Goal: Task Accomplishment & Management: Use online tool/utility

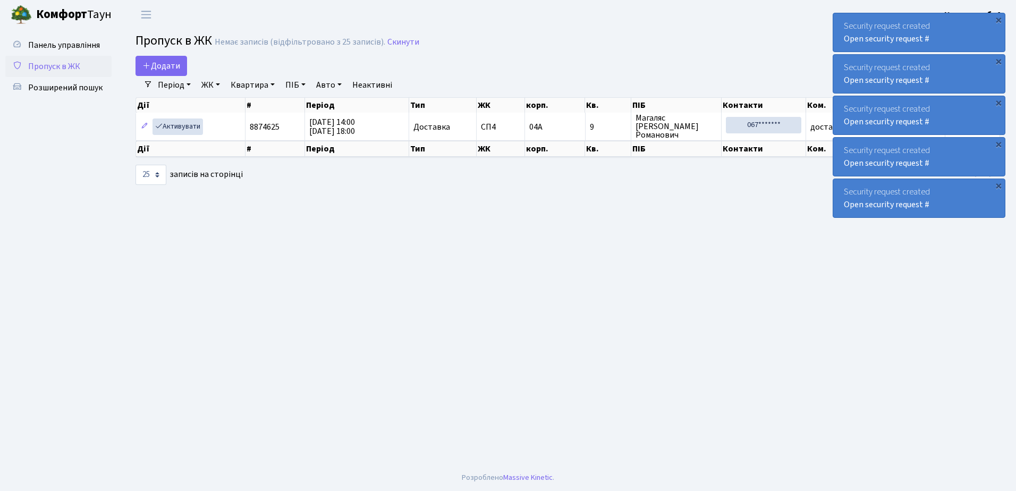
select select "25"
click at [999, 19] on div "×" at bounding box center [998, 19] width 11 height 11
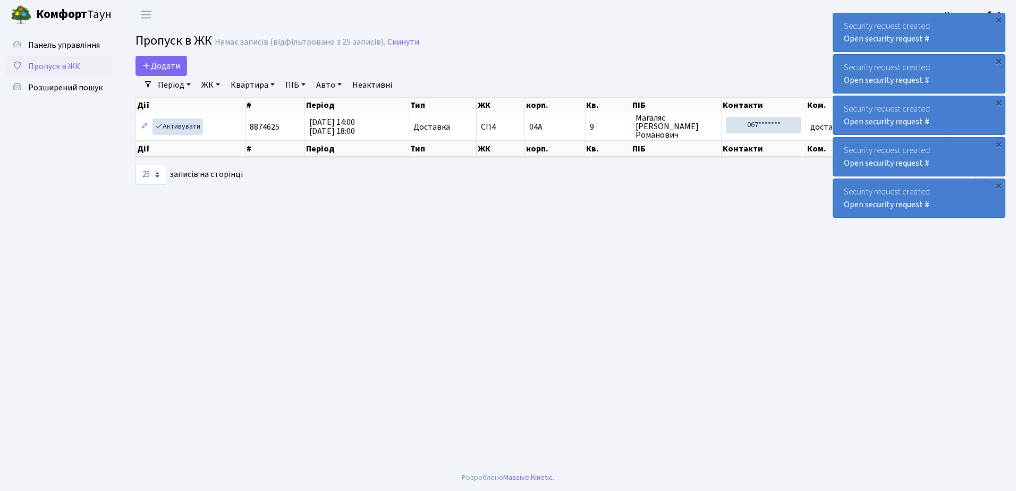
click at [999, 19] on div "×" at bounding box center [998, 19] width 11 height 11
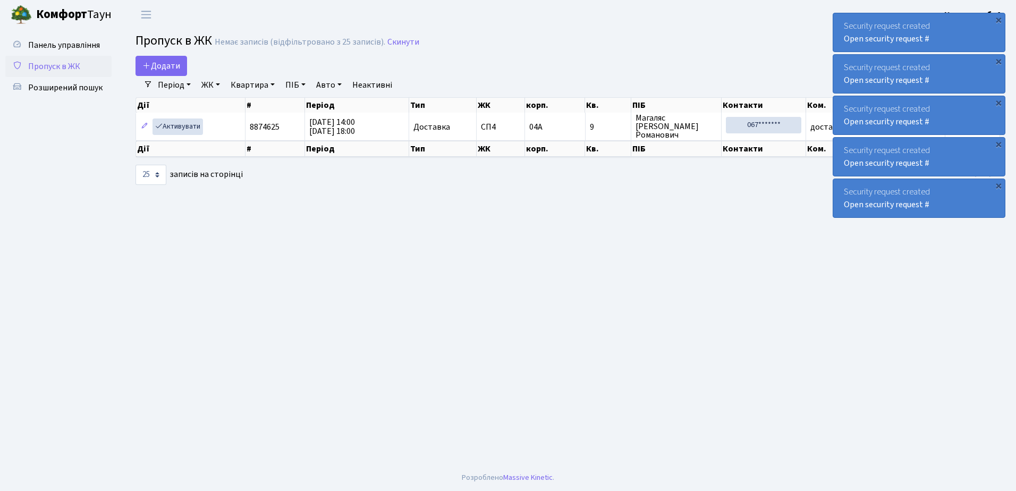
click at [999, 19] on div "×" at bounding box center [998, 19] width 11 height 11
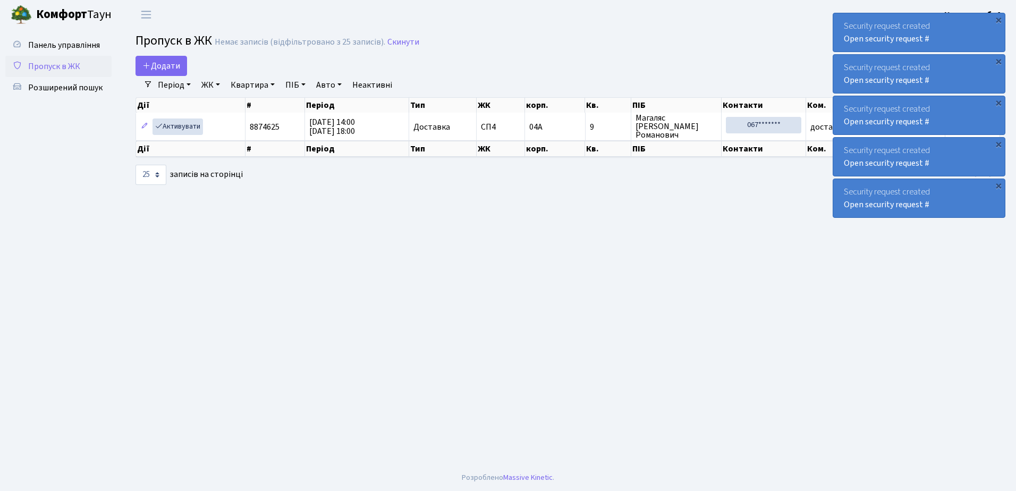
click at [999, 19] on div "×" at bounding box center [998, 19] width 11 height 11
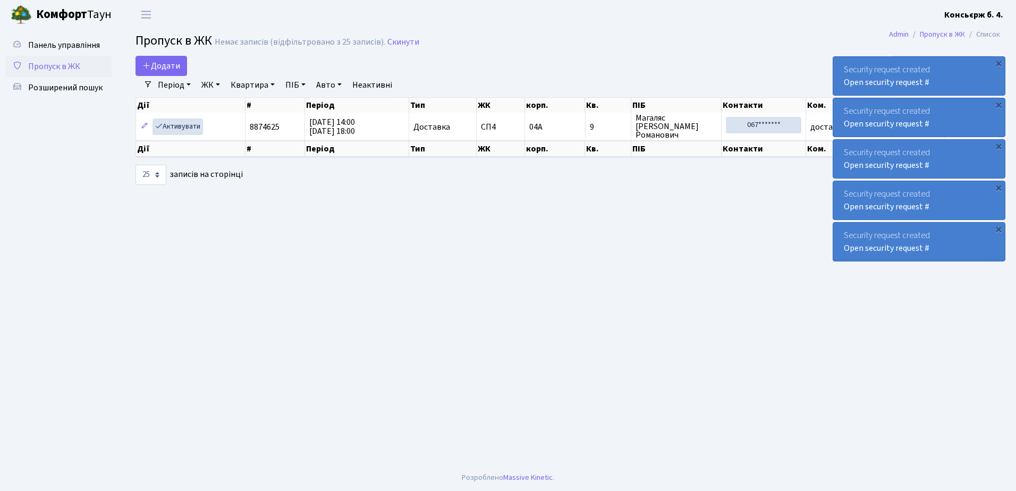
click at [999, 58] on div "×" at bounding box center [998, 63] width 11 height 11
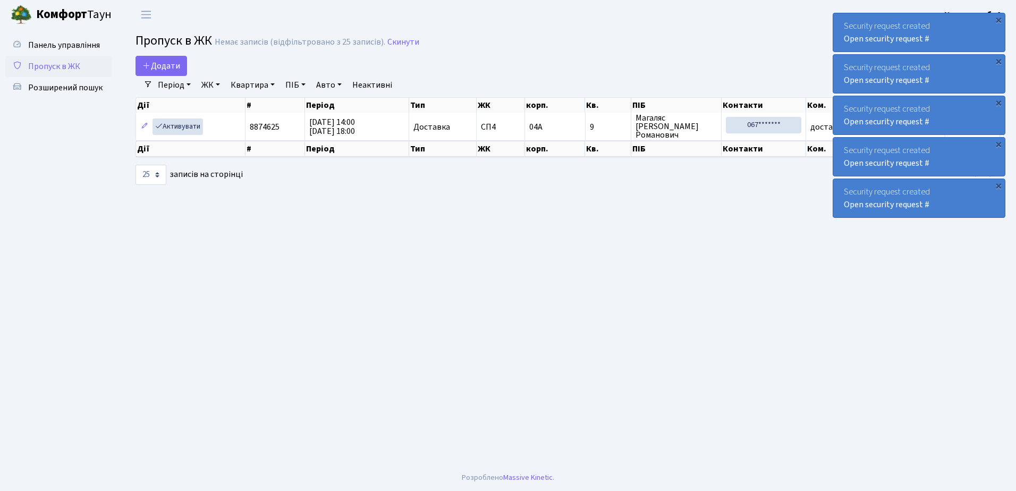
click at [999, 19] on div "×" at bounding box center [998, 19] width 11 height 11
click at [996, 19] on div "×" at bounding box center [998, 19] width 11 height 11
click at [997, 19] on div "×" at bounding box center [998, 19] width 11 height 11
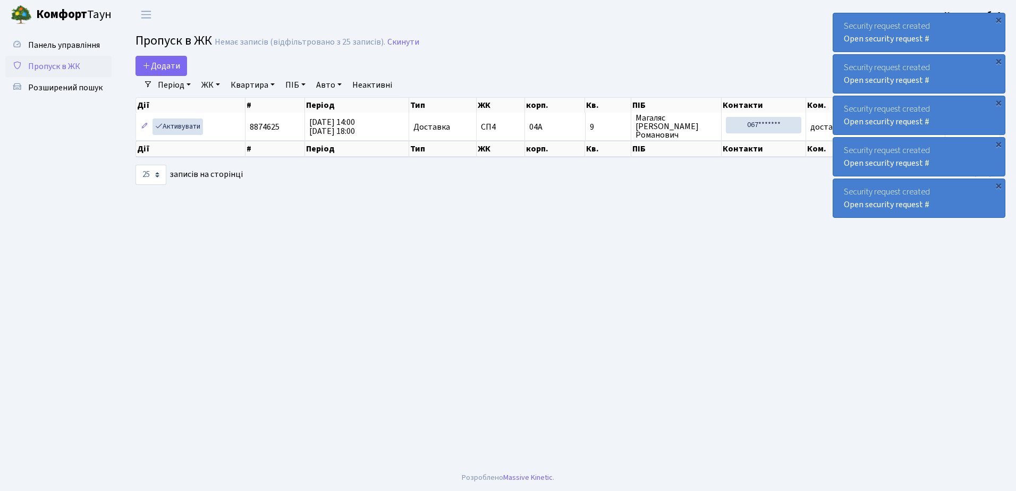
click at [997, 19] on div "×" at bounding box center [998, 19] width 11 height 11
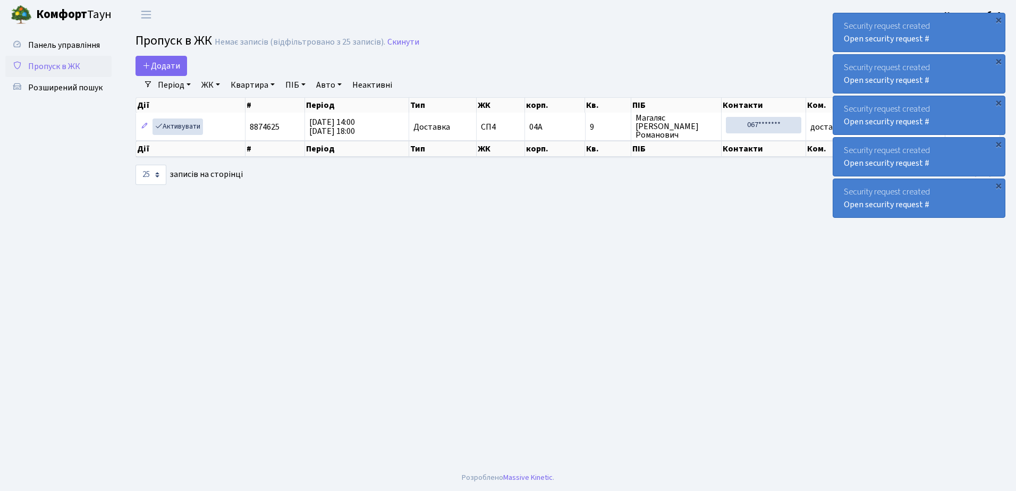
click at [997, 19] on div "×" at bounding box center [998, 19] width 11 height 11
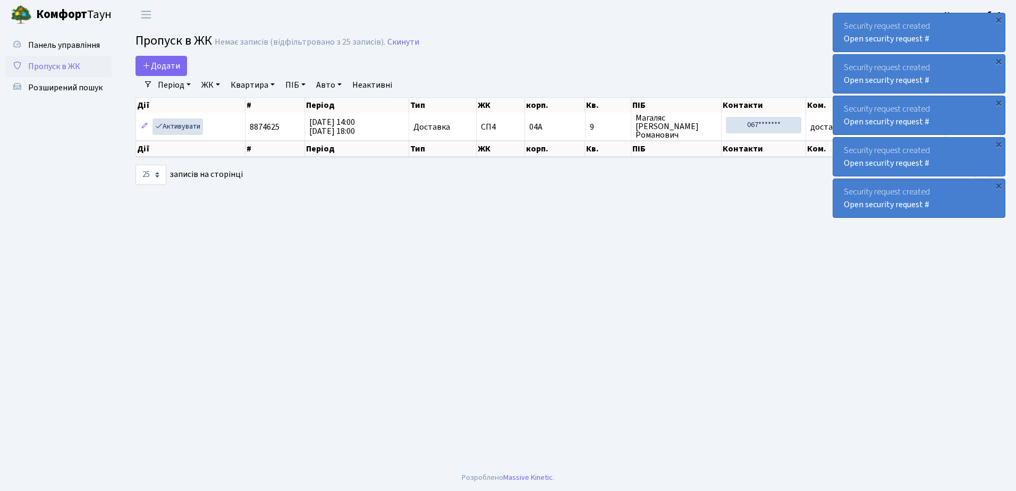
click at [997, 19] on div "×" at bounding box center [998, 19] width 11 height 11
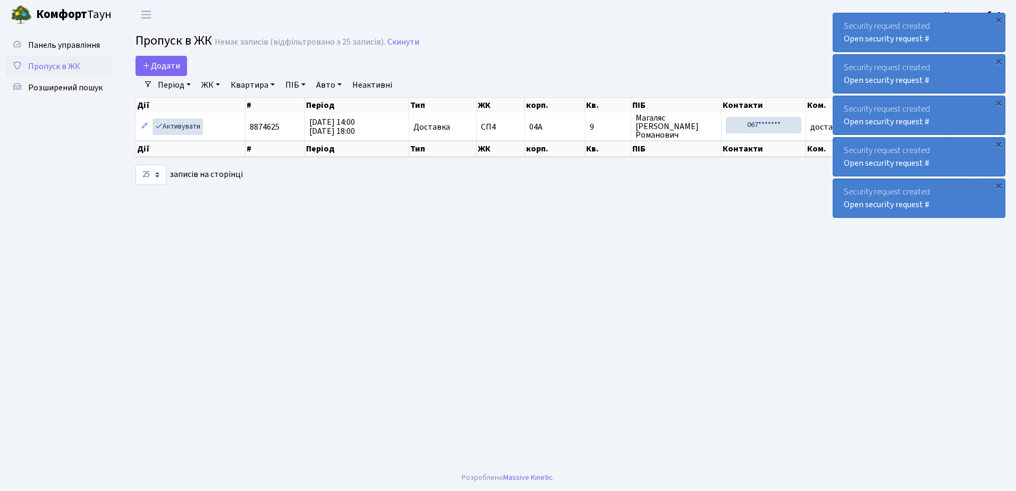
click at [997, 19] on div "×" at bounding box center [998, 19] width 11 height 11
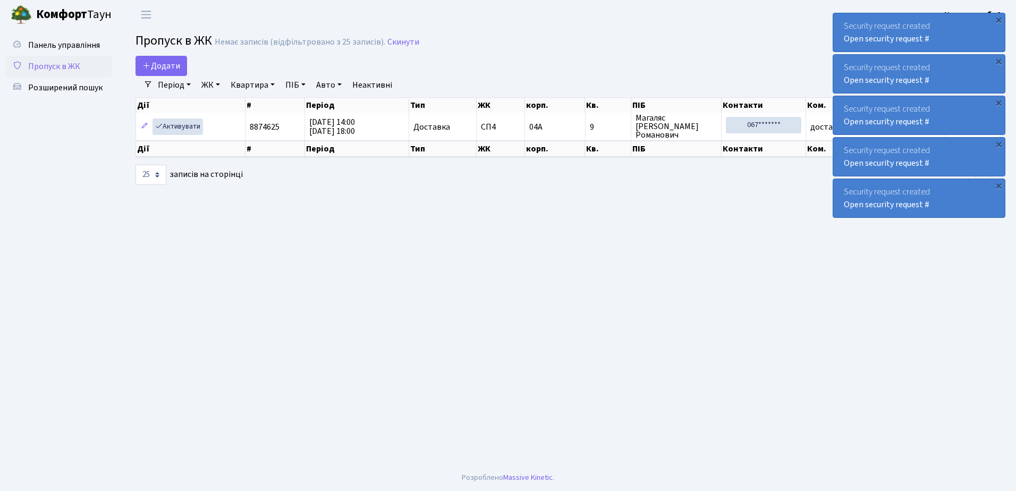
click at [997, 19] on div "×" at bounding box center [998, 19] width 11 height 11
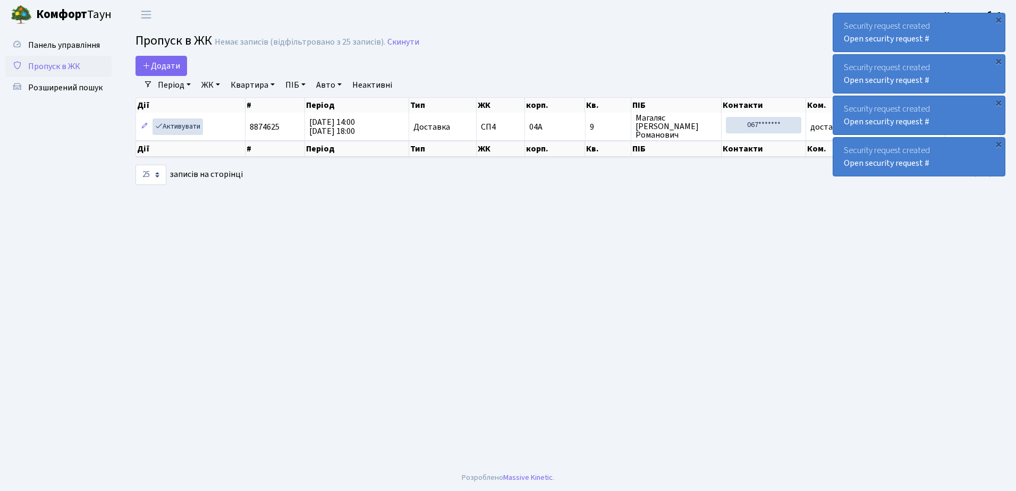
click at [997, 19] on div "×" at bounding box center [998, 19] width 11 height 11
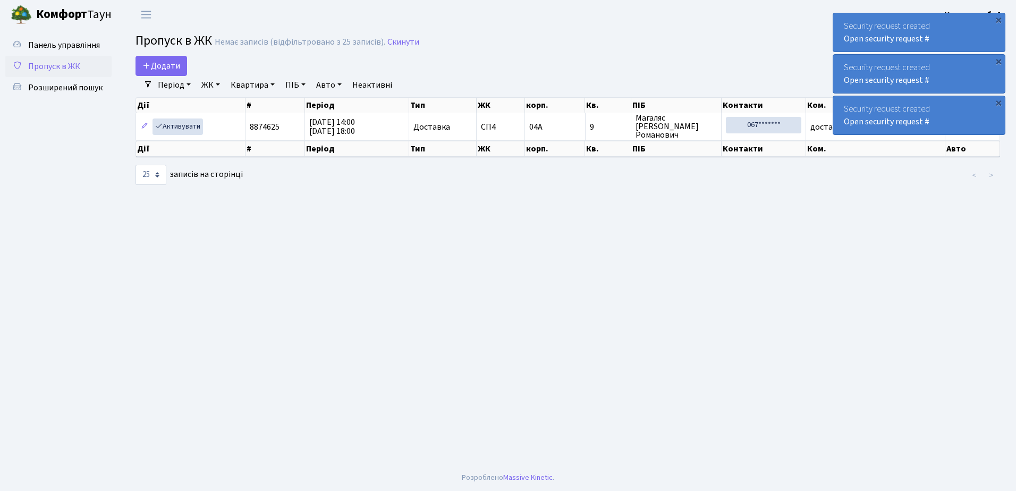
click at [997, 19] on div "×" at bounding box center [998, 19] width 11 height 11
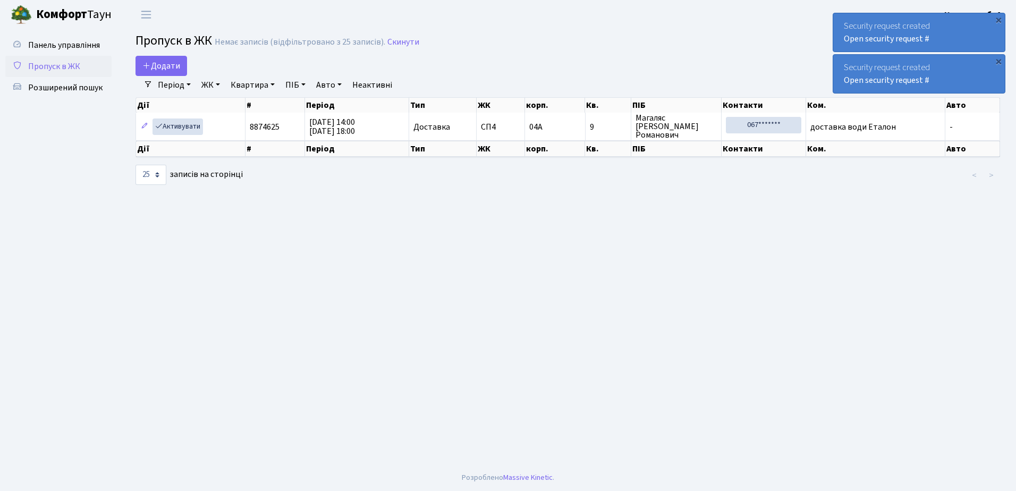
click at [997, 19] on div "×" at bounding box center [998, 19] width 11 height 11
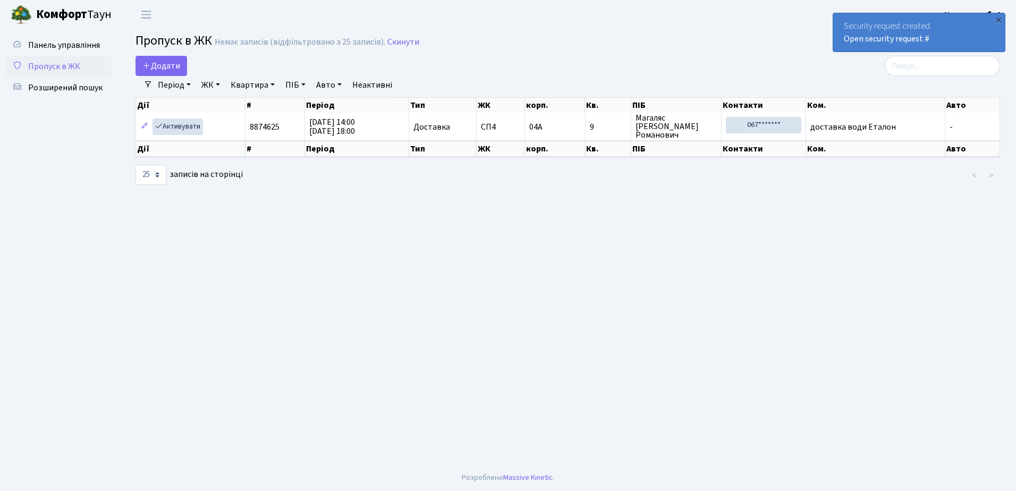
click at [997, 19] on div "×" at bounding box center [998, 19] width 11 height 11
